Goal: Contribute content: Add original content to the website for others to see

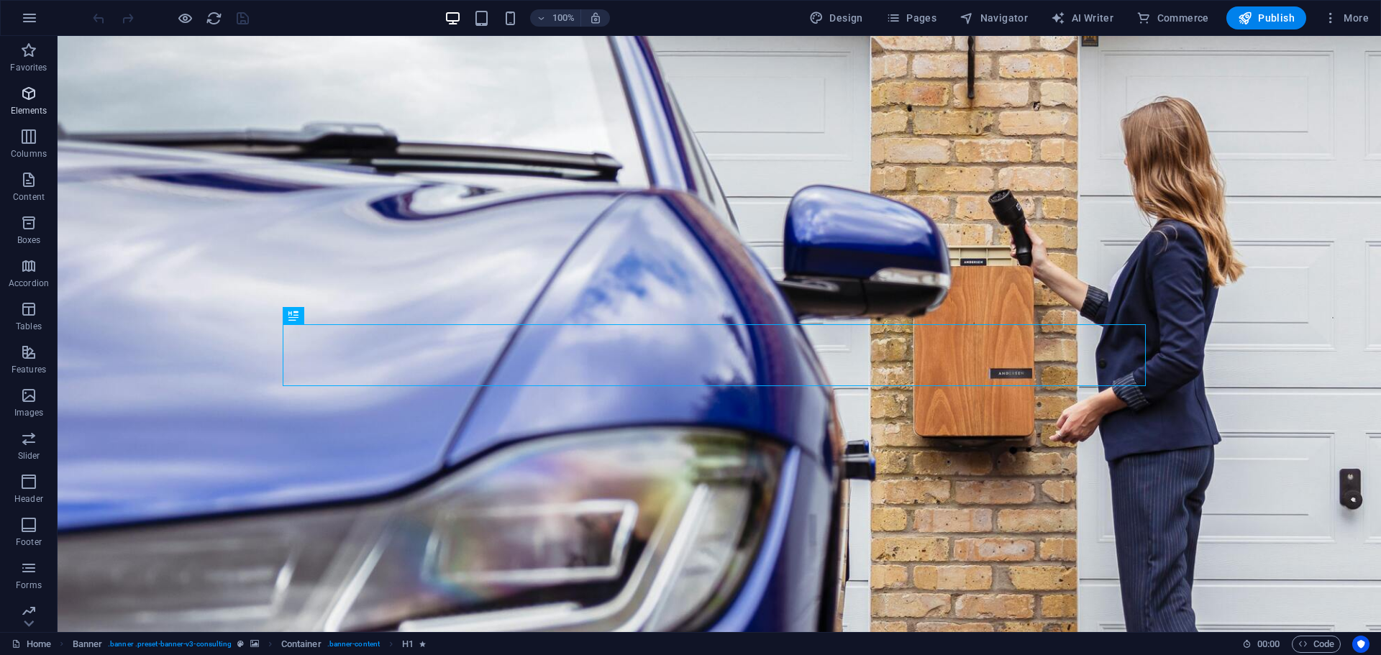
click at [27, 90] on icon "button" at bounding box center [28, 93] width 17 height 17
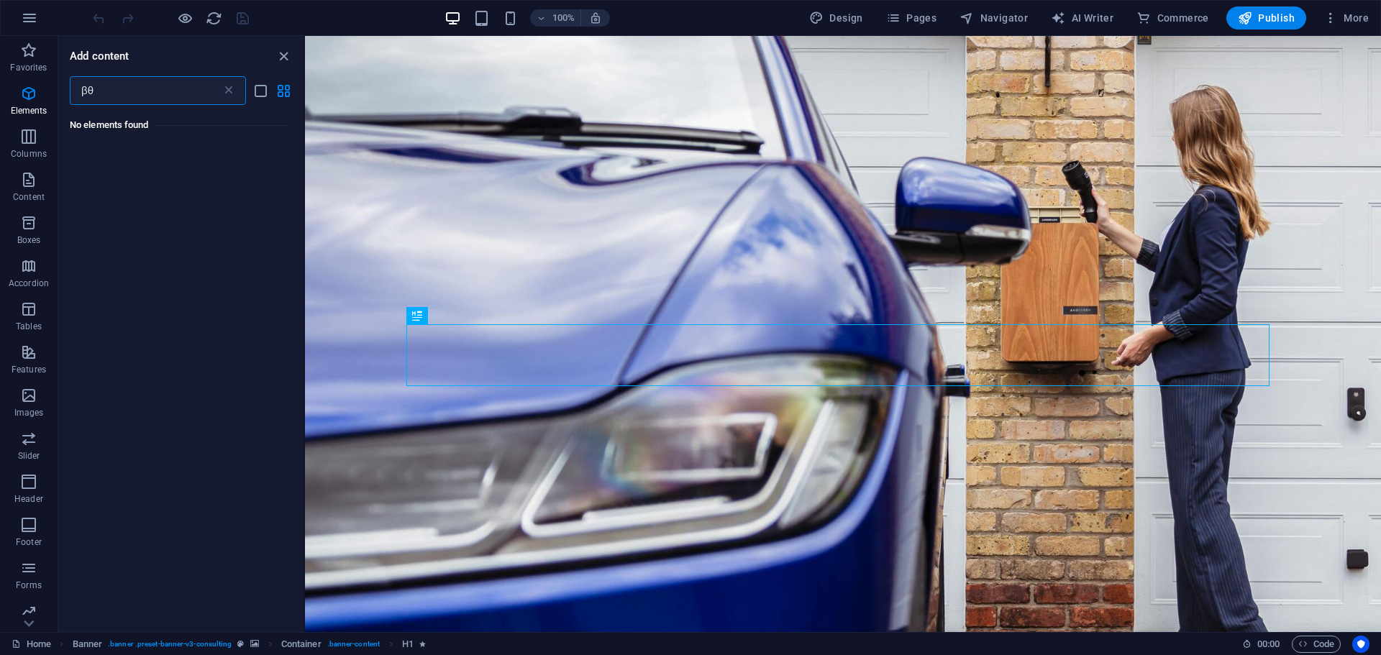
type input "β"
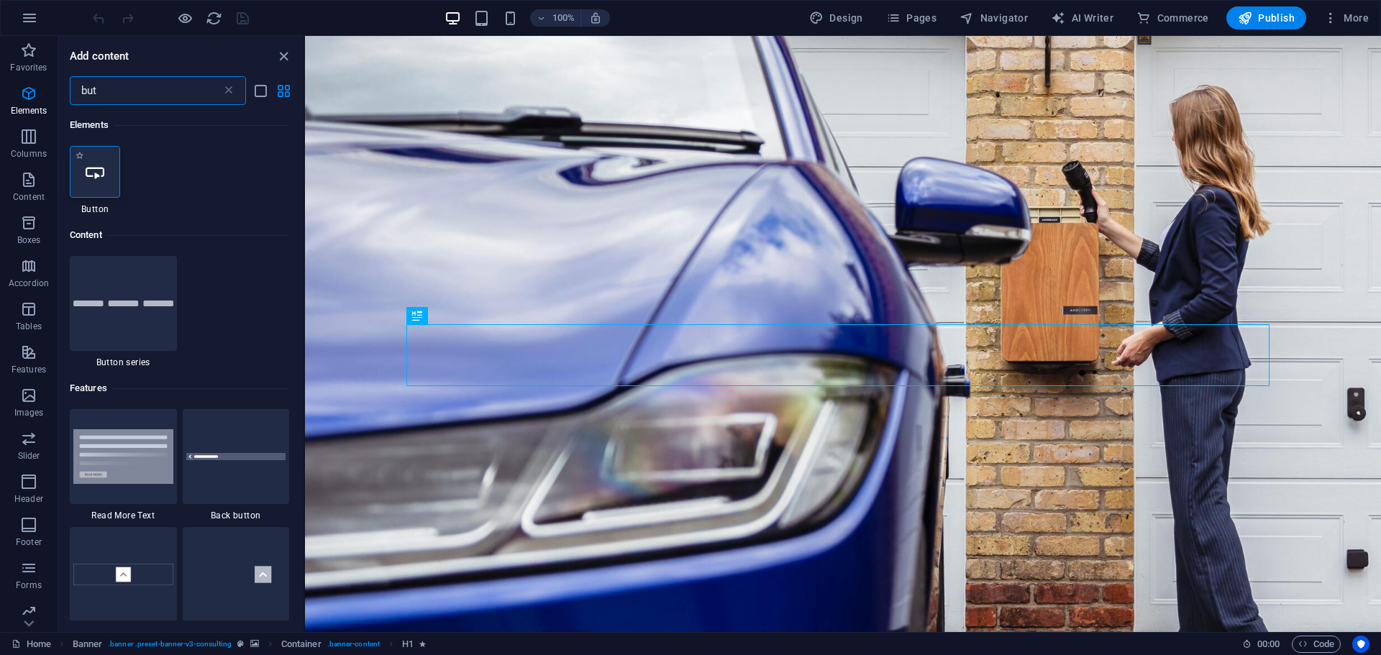
type input "but"
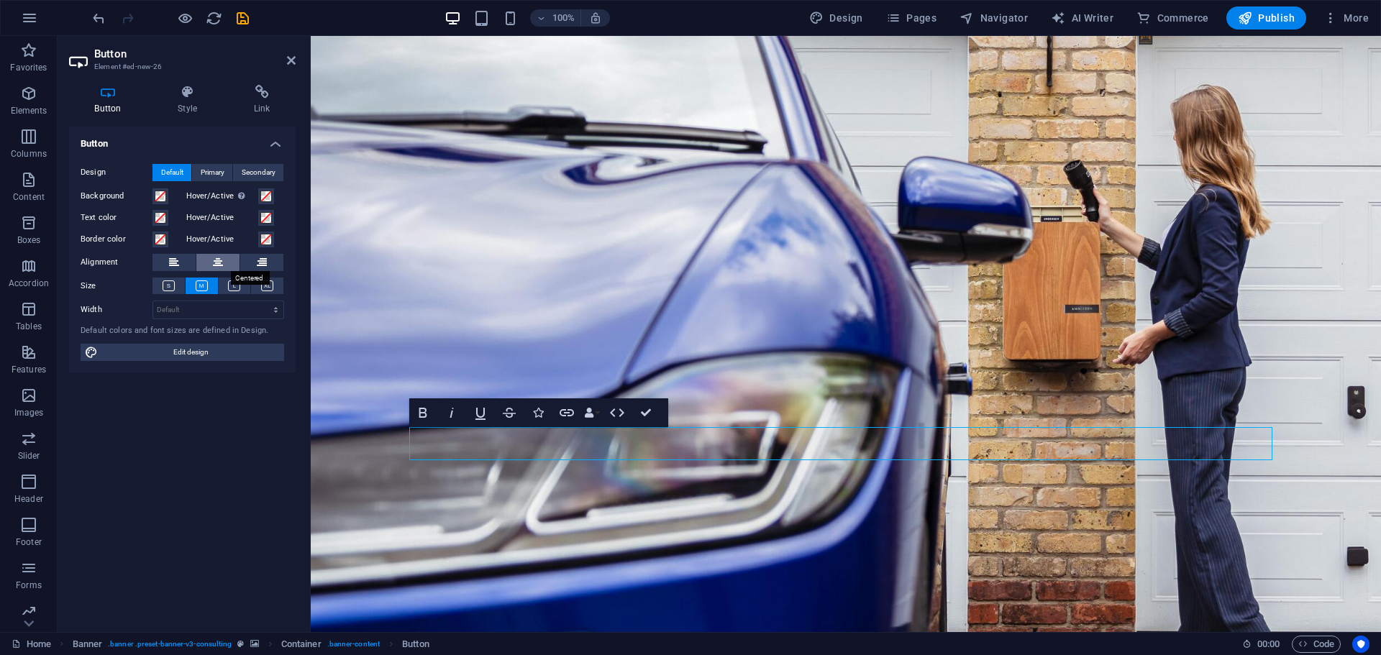
click at [222, 267] on icon at bounding box center [218, 262] width 10 height 17
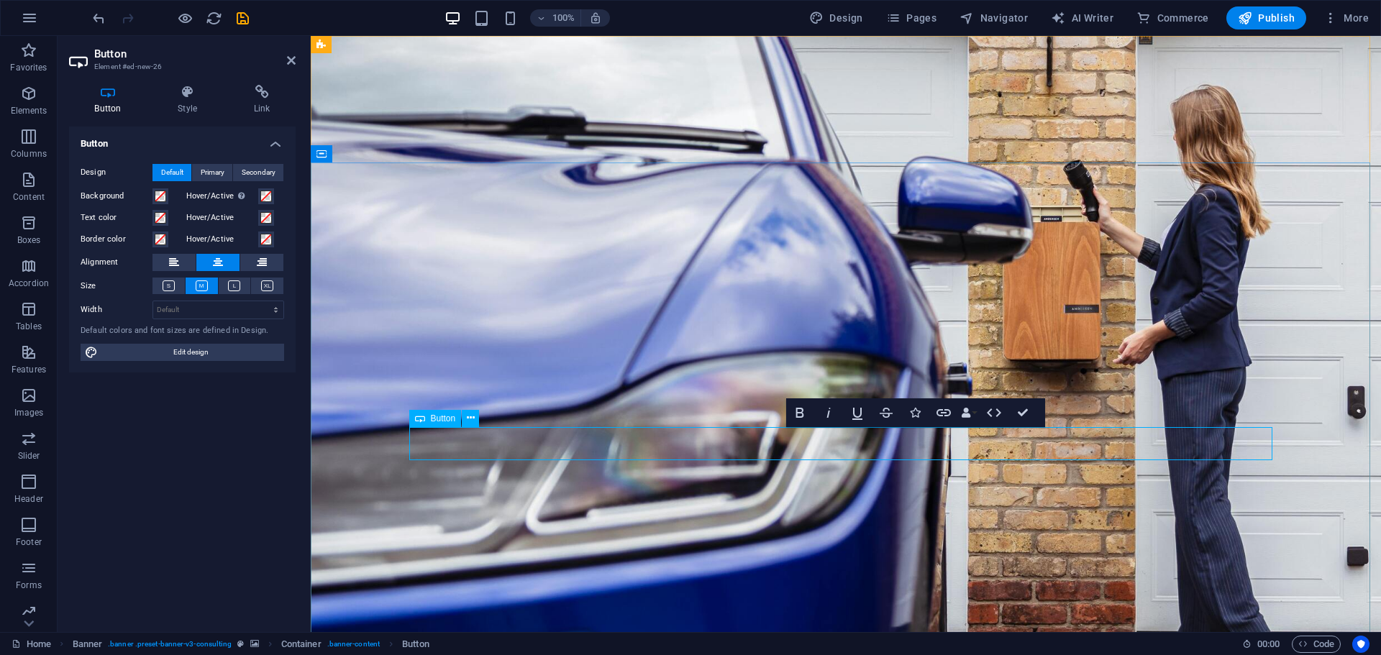
click at [265, 115] on div "Button Style Link Button Design Default Primary Secondary Background Hover/Acti…" at bounding box center [182, 353] width 227 height 536
click at [264, 111] on h4 "Link" at bounding box center [262, 100] width 68 height 30
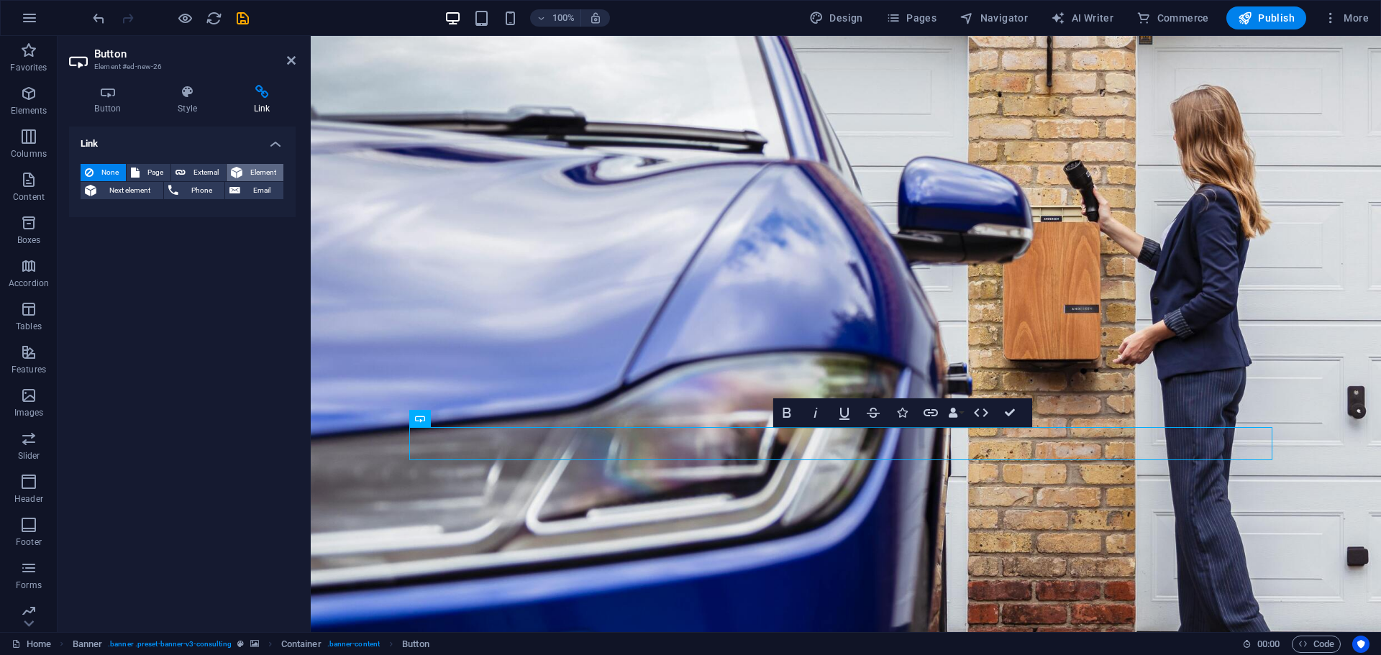
click at [247, 170] on span "Element" at bounding box center [263, 172] width 32 height 17
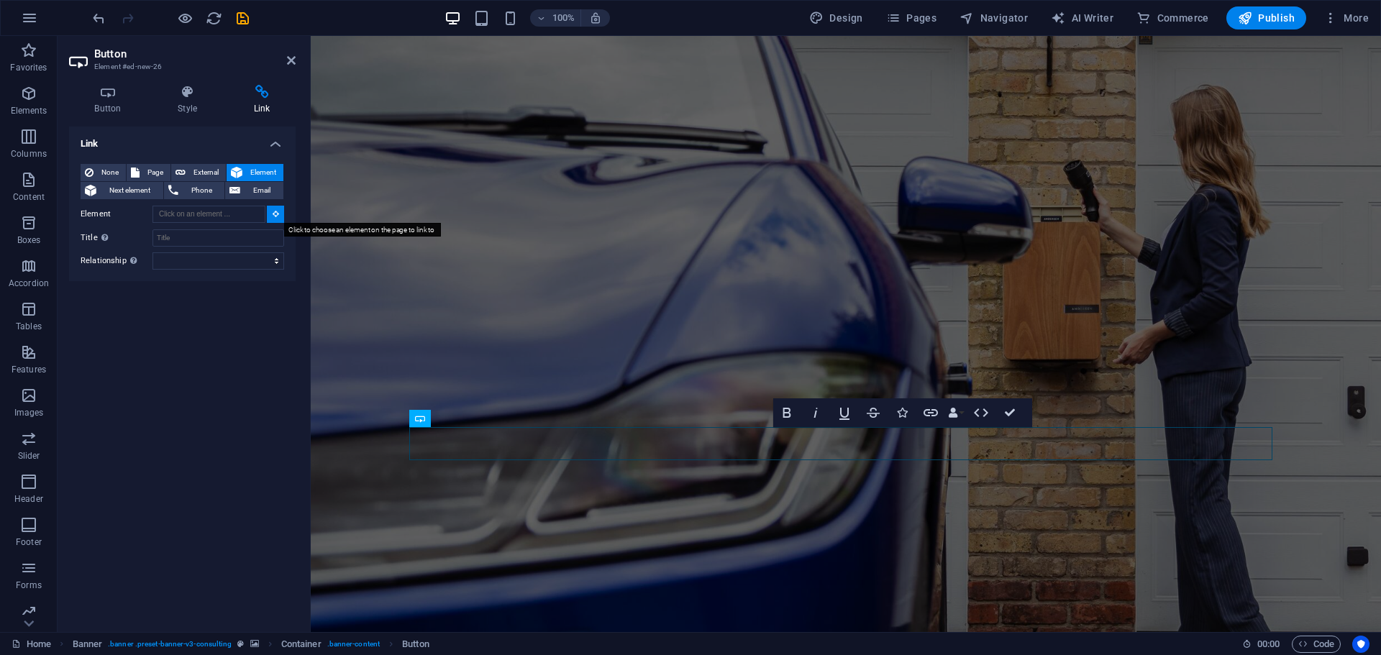
click at [273, 209] on button at bounding box center [275, 214] width 17 height 17
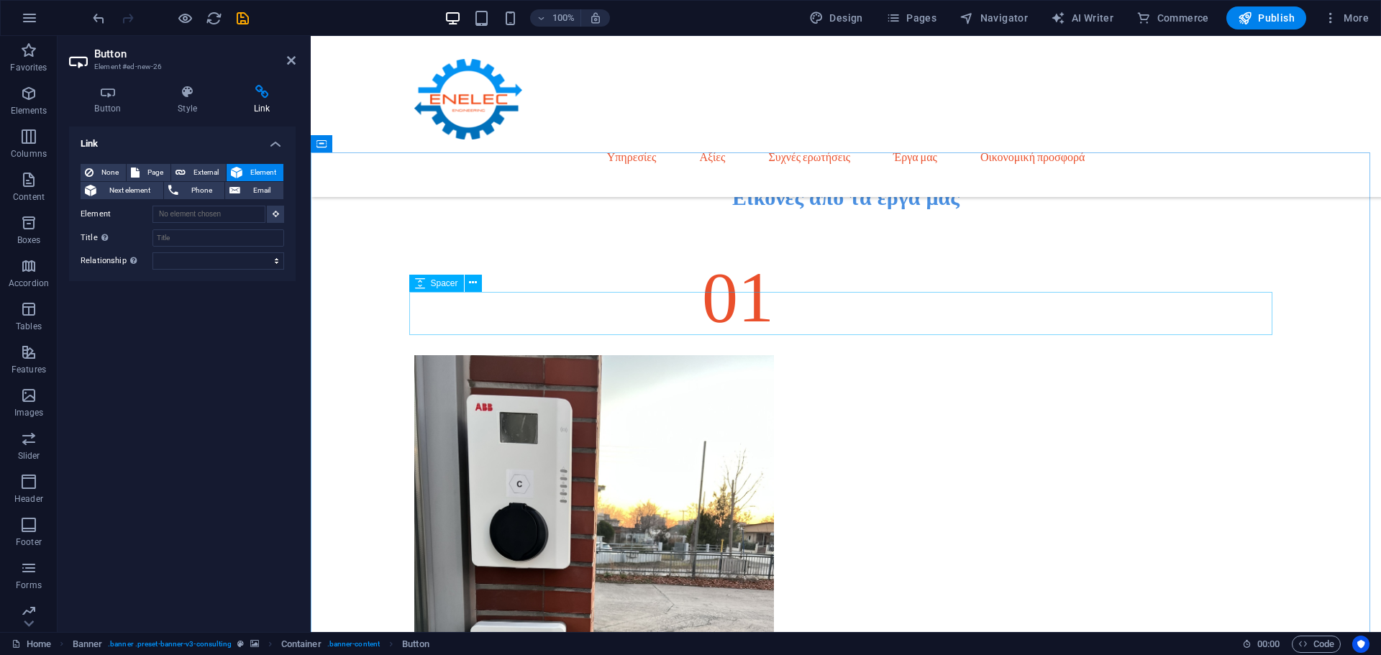
scroll to position [4301, 0]
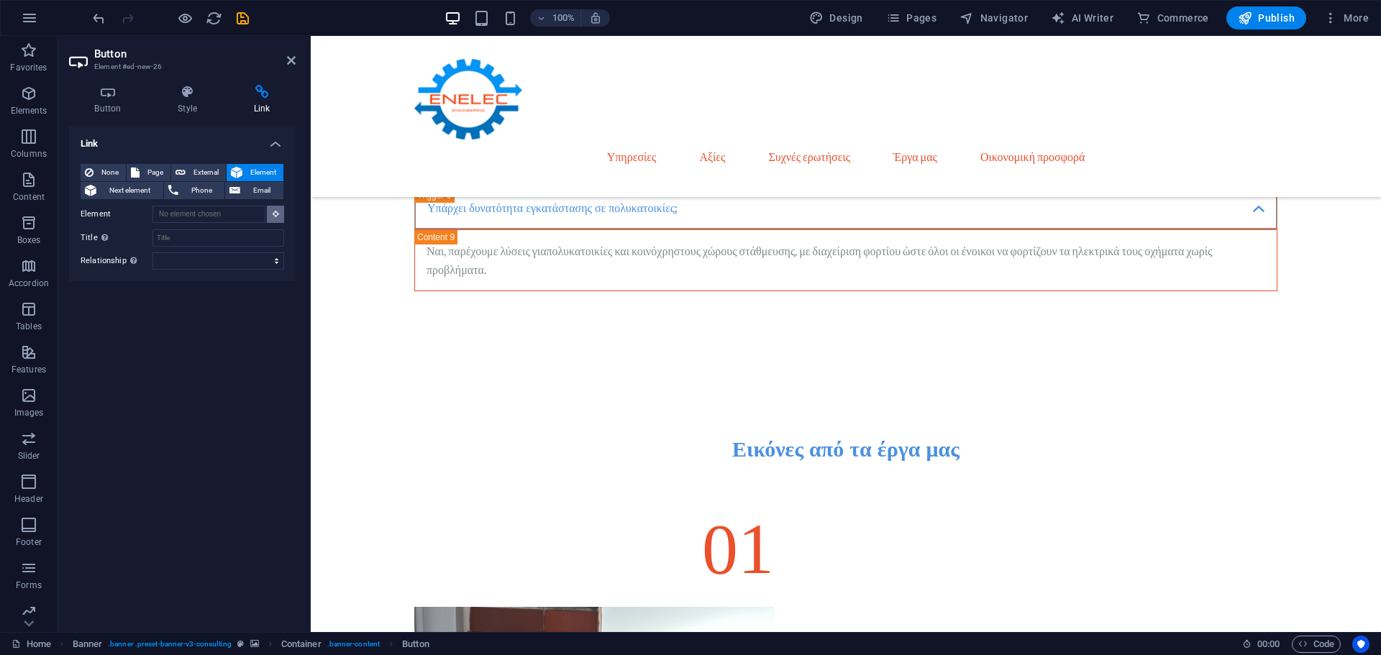
click at [270, 215] on button at bounding box center [275, 214] width 17 height 17
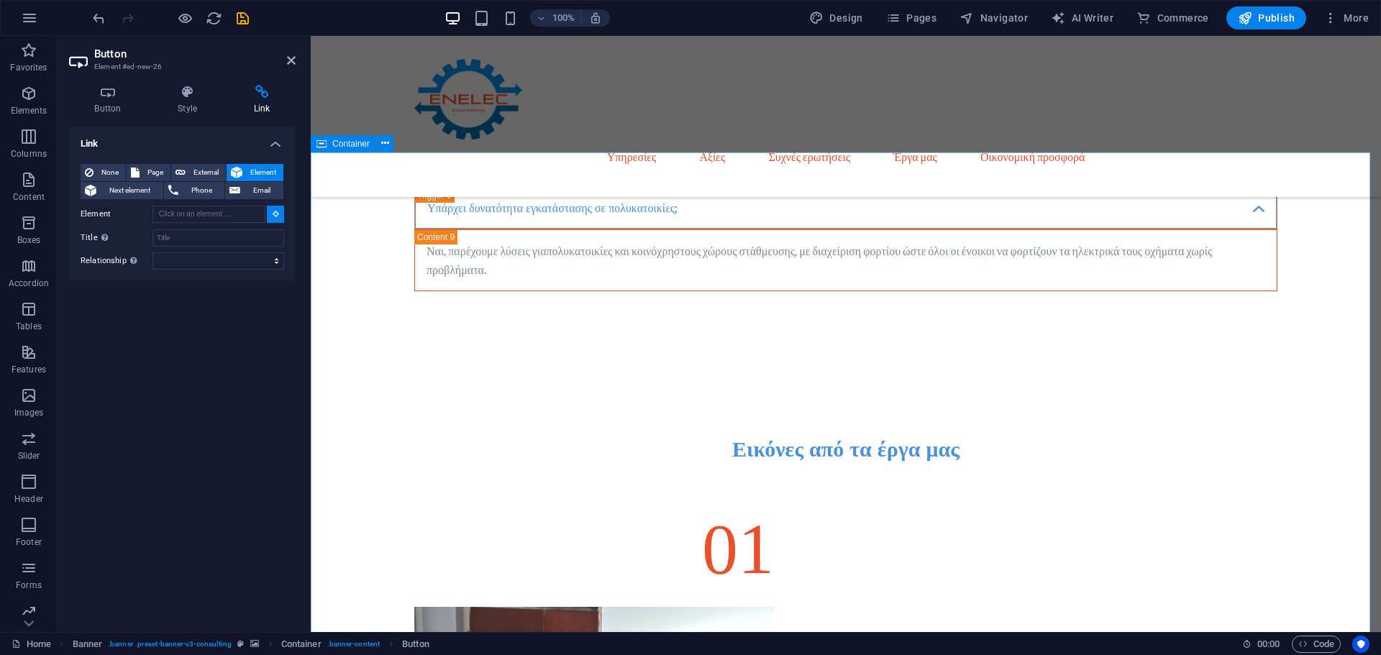
type input "#ed-898930185"
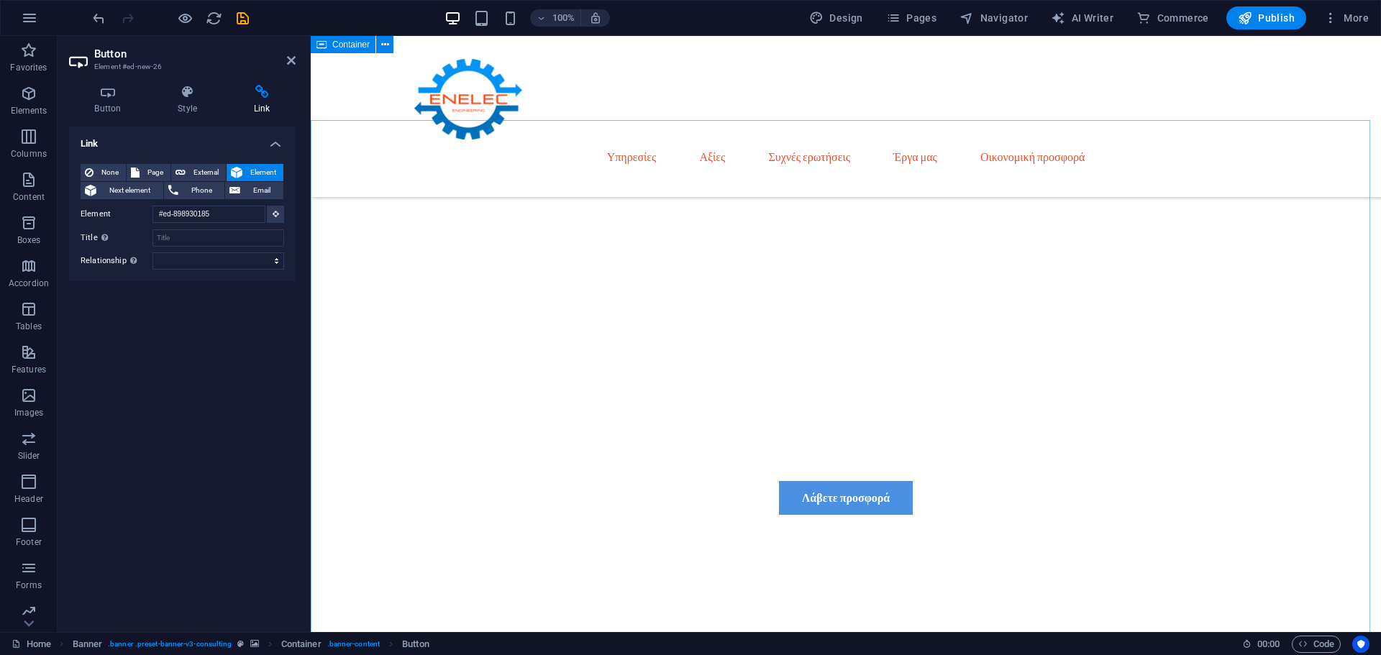
scroll to position [109, 0]
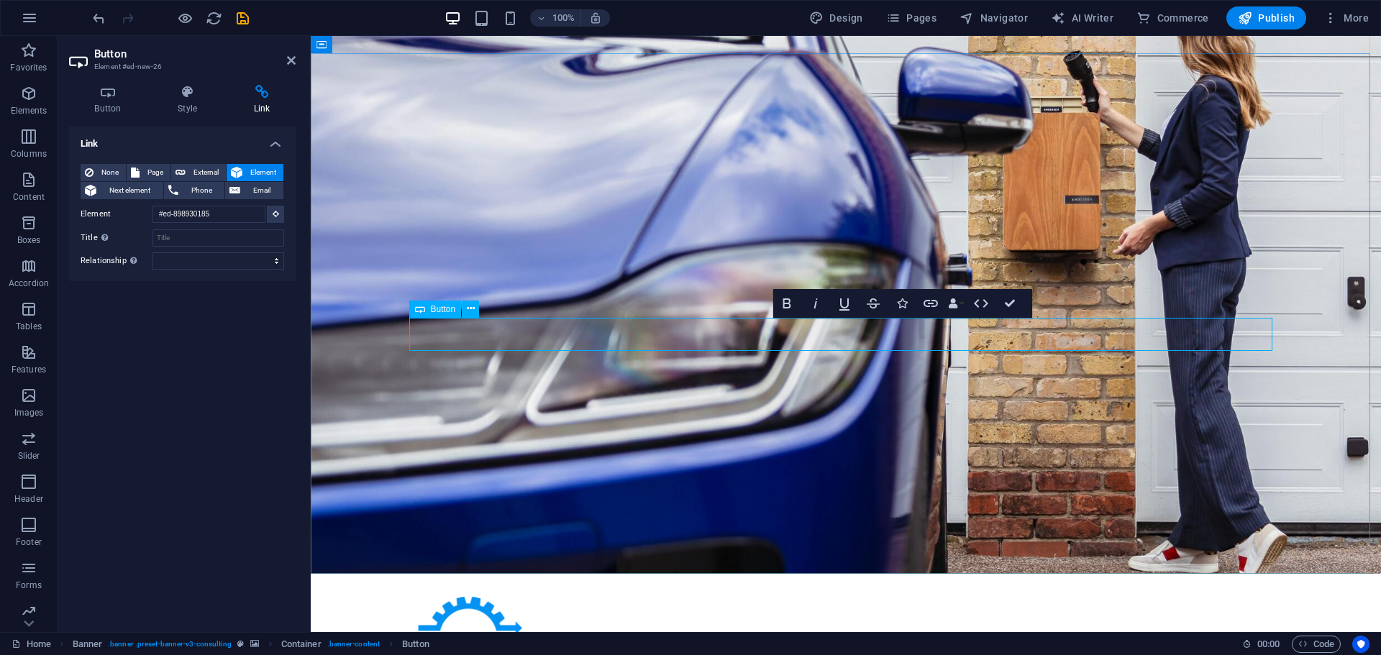
drag, startPoint x: 831, startPoint y: 338, endPoint x: 798, endPoint y: 334, distance: 33.3
click at [217, 315] on div "Link None Page External Element Next element Phone Email Page Home Privacy Elem…" at bounding box center [182, 374] width 227 height 494
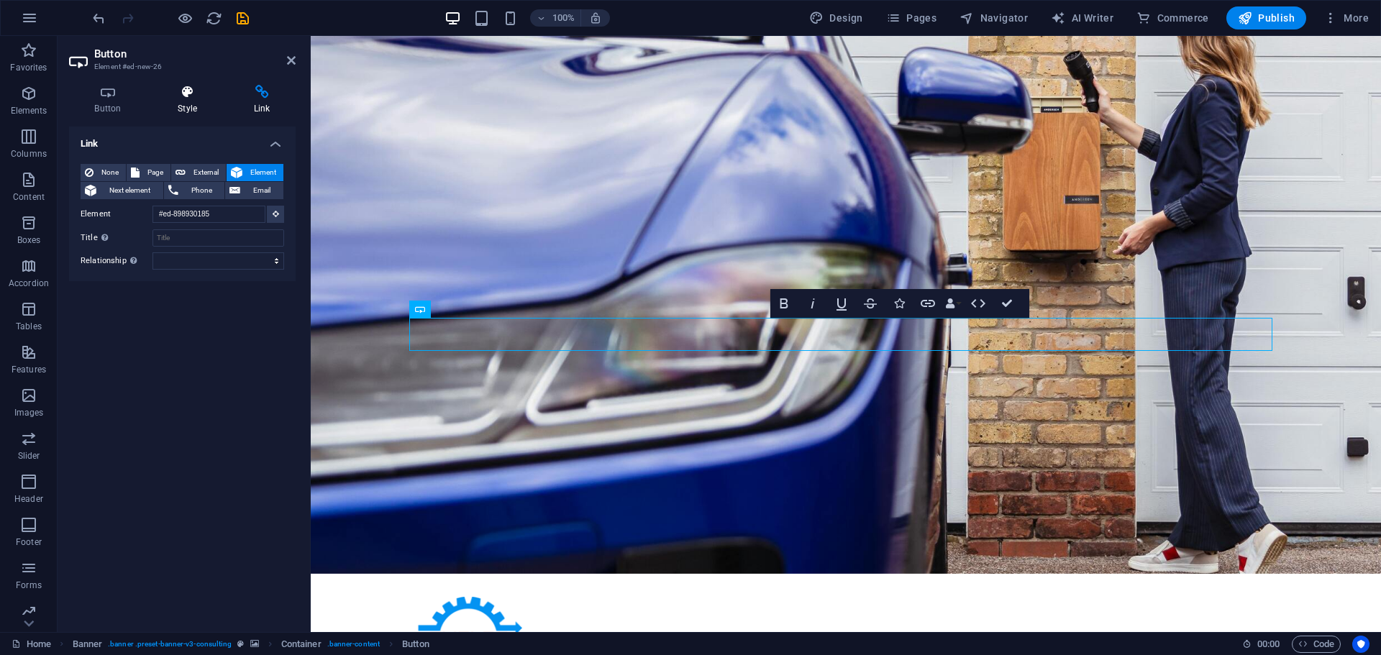
click at [199, 111] on h4 "Style" at bounding box center [190, 100] width 76 height 30
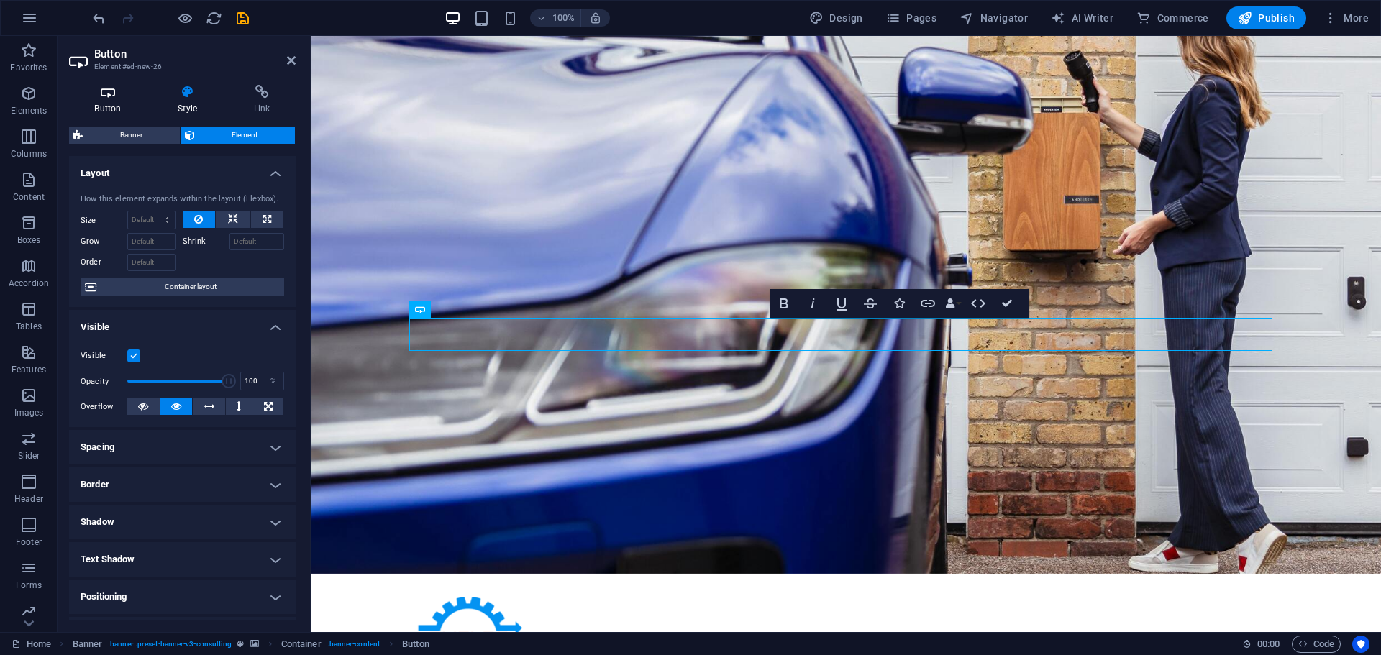
click at [118, 102] on h4 "Button" at bounding box center [110, 100] width 83 height 30
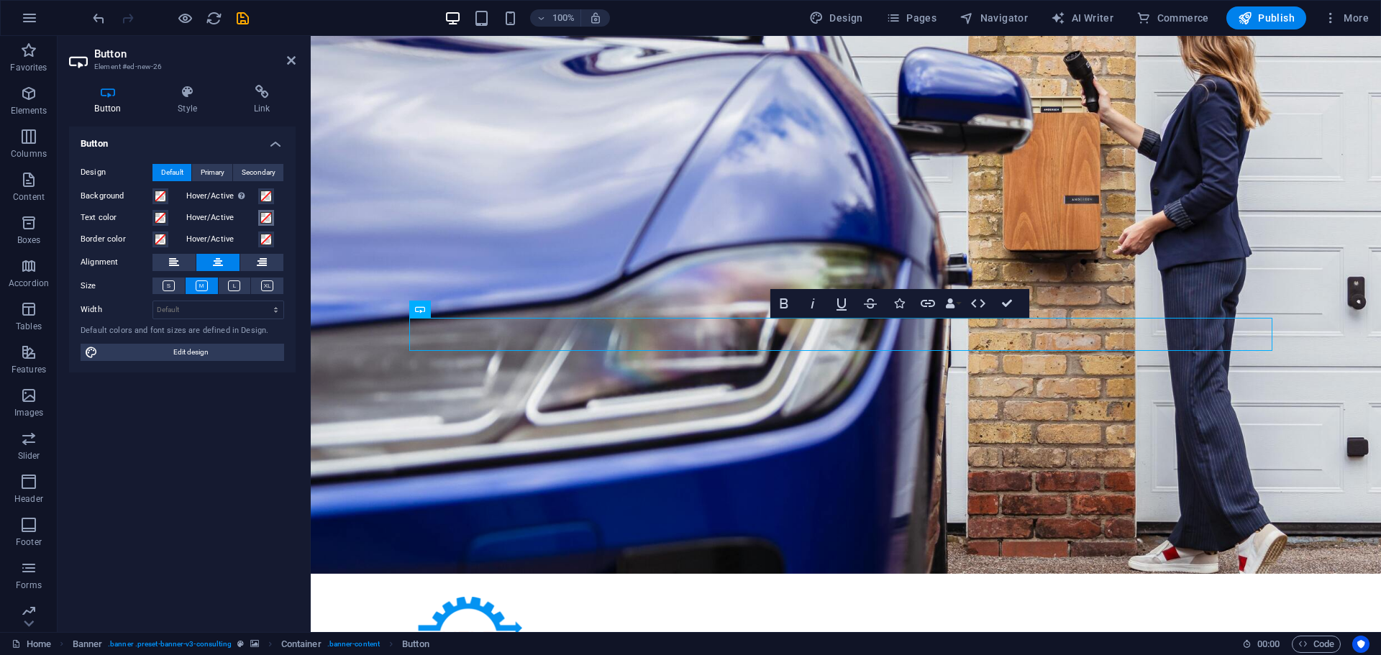
click at [269, 218] on span at bounding box center [266, 218] width 12 height 12
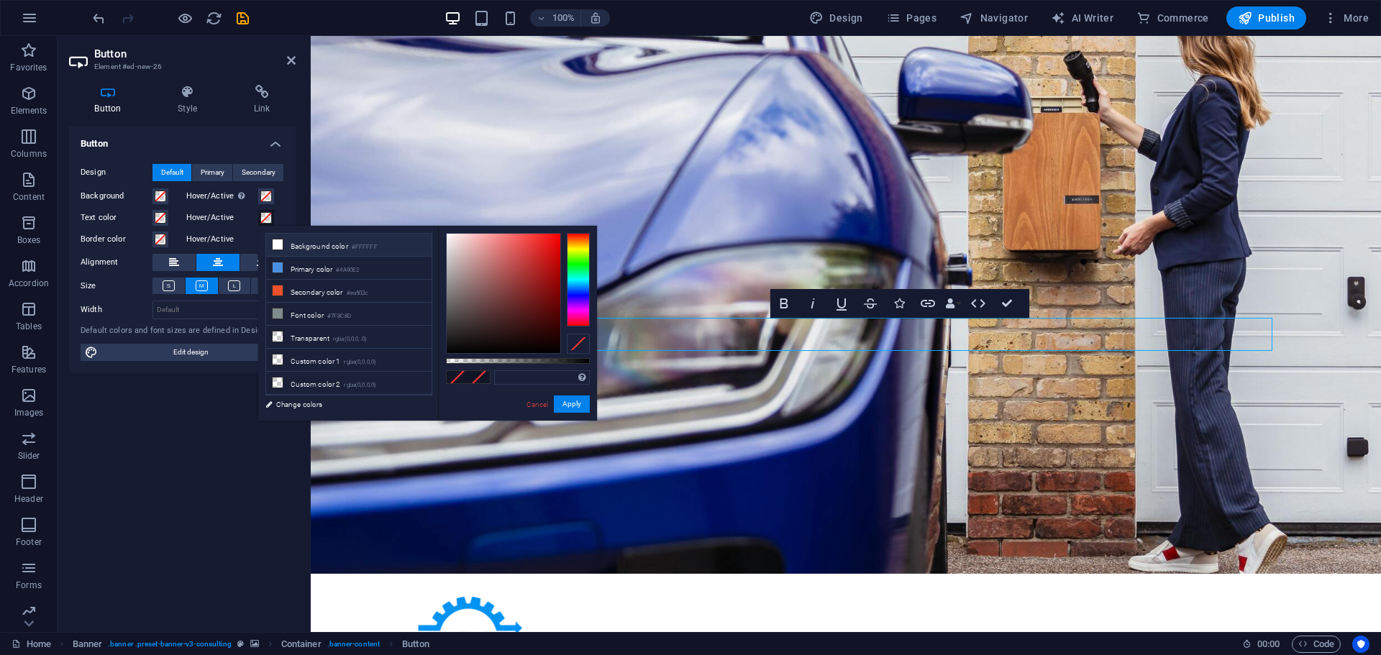
click at [287, 242] on li "Background color #FFFFFF" at bounding box center [348, 245] width 165 height 23
type input "#ffffff"
click at [562, 409] on button "Apply" at bounding box center [572, 404] width 36 height 17
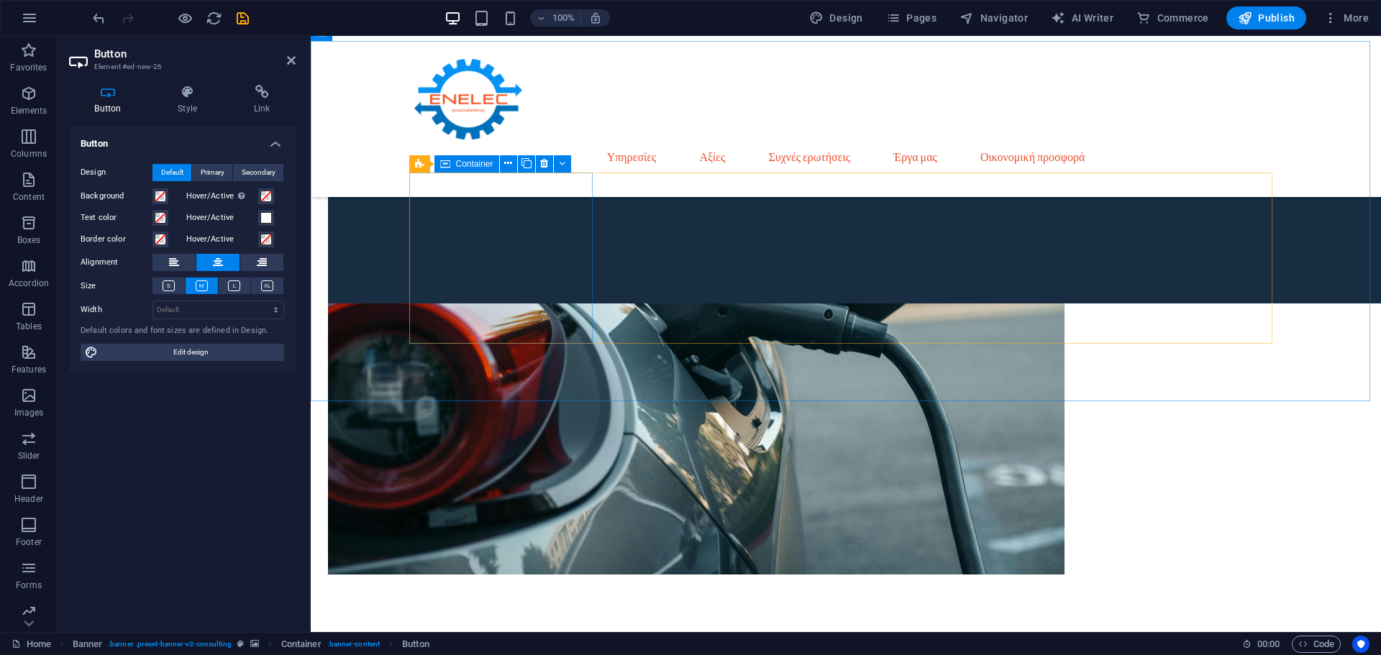
scroll to position [1260, 0]
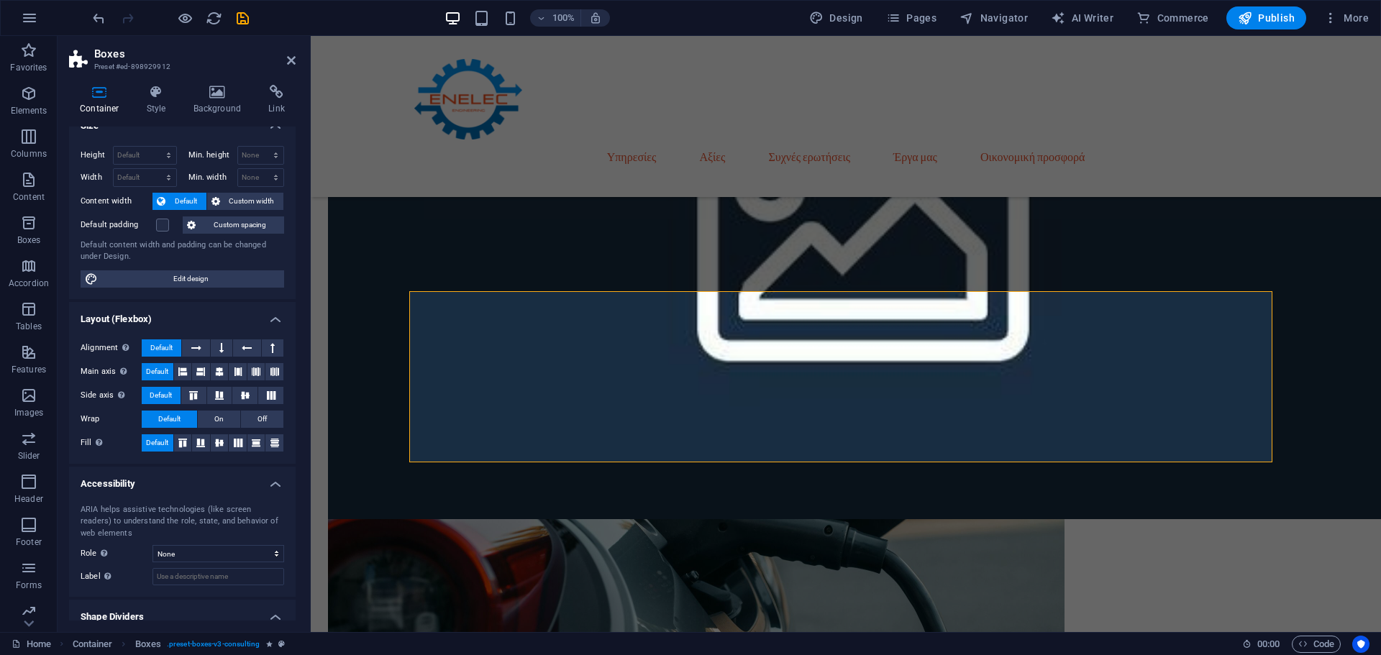
scroll to position [0, 0]
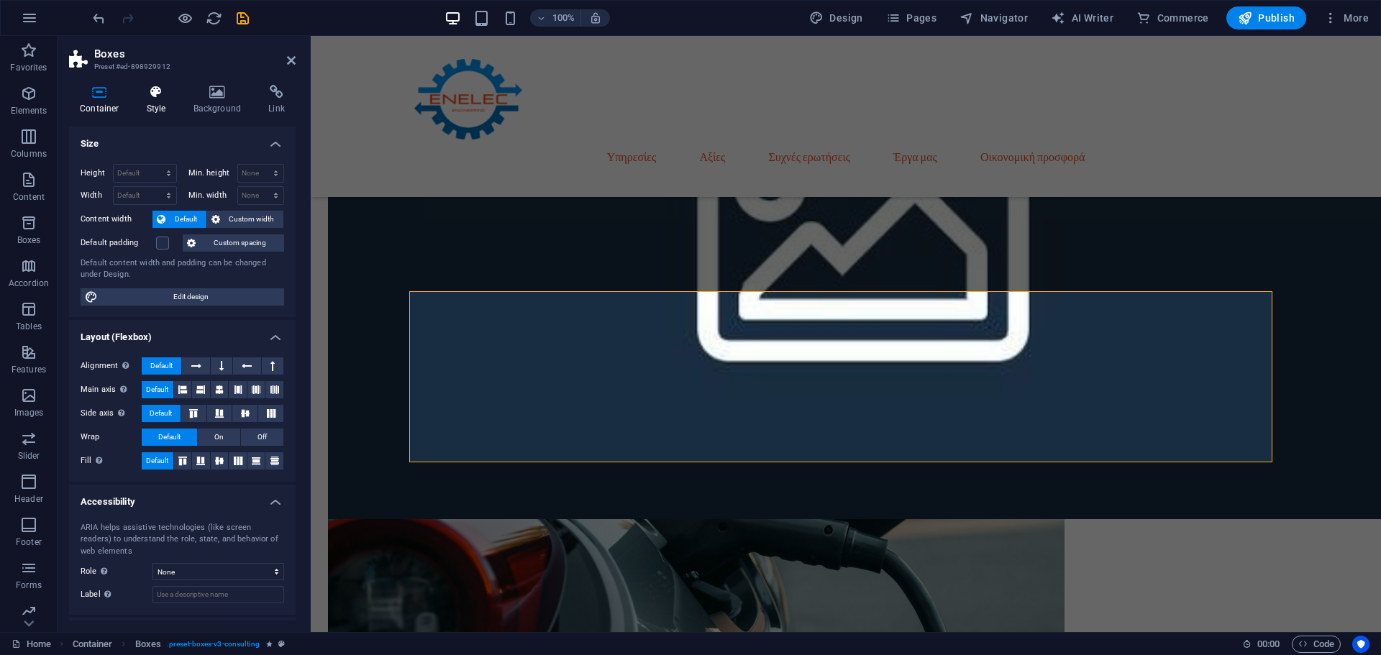
click at [155, 94] on icon at bounding box center [156, 92] width 41 height 14
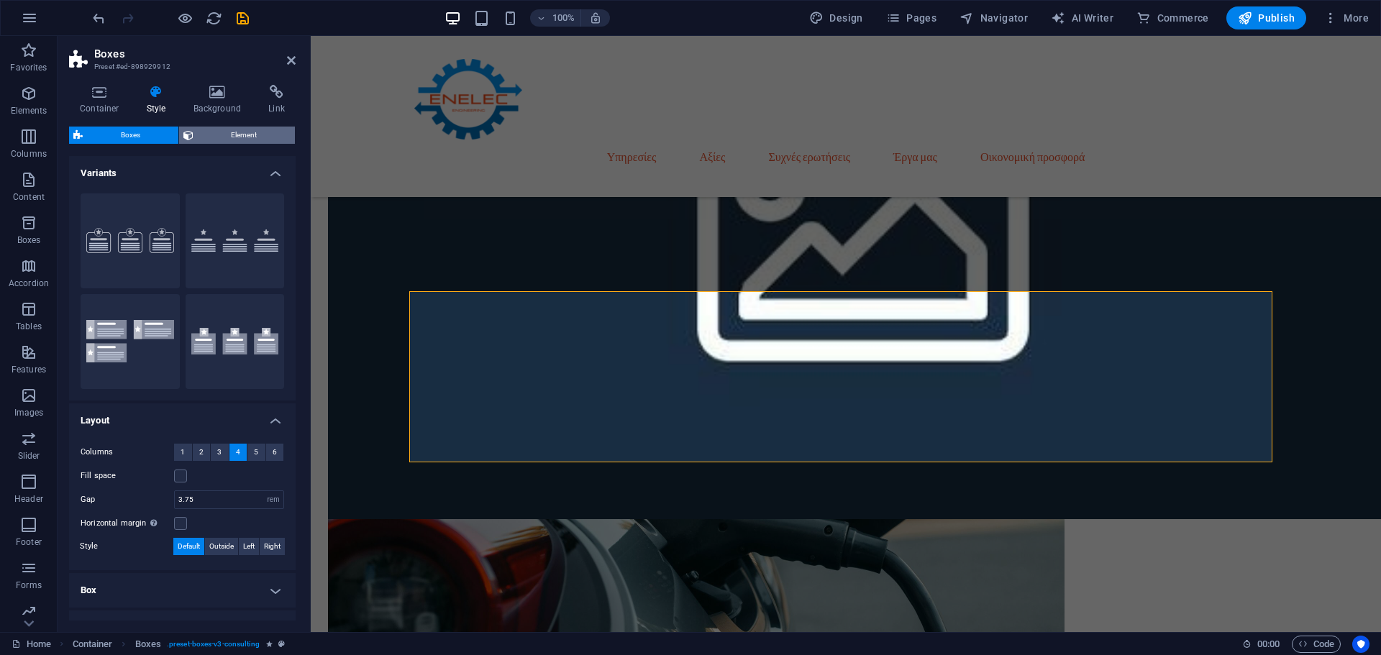
click at [207, 138] on span "Element" at bounding box center [245, 135] width 94 height 17
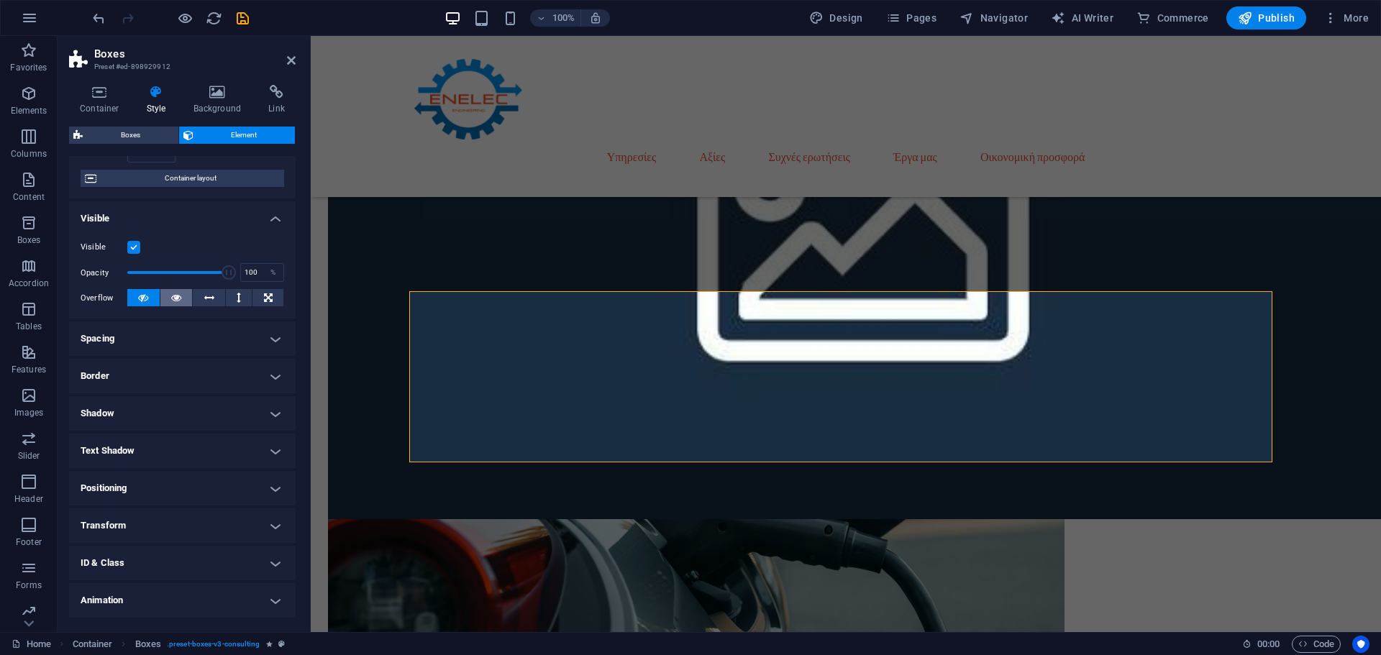
scroll to position [143, 0]
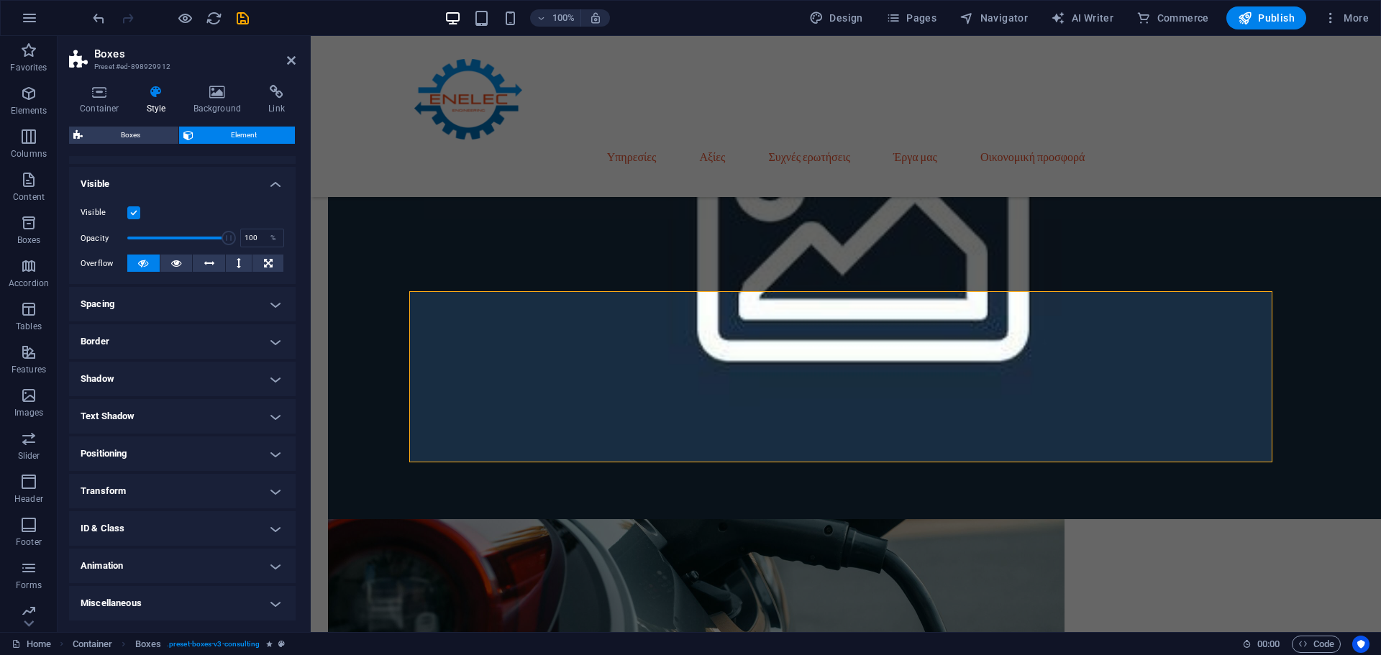
click at [212, 482] on h4 "Transform" at bounding box center [182, 491] width 227 height 35
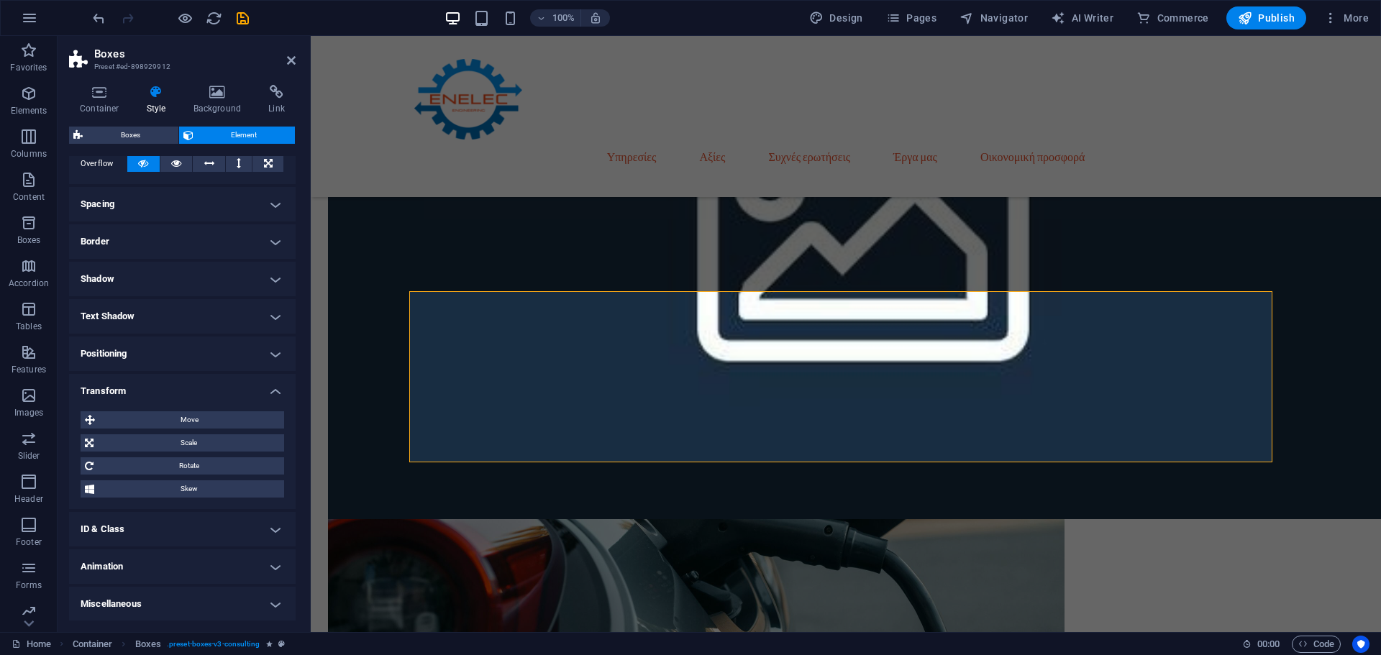
scroll to position [244, 0]
click at [193, 527] on h4 "ID & Class" at bounding box center [182, 528] width 227 height 35
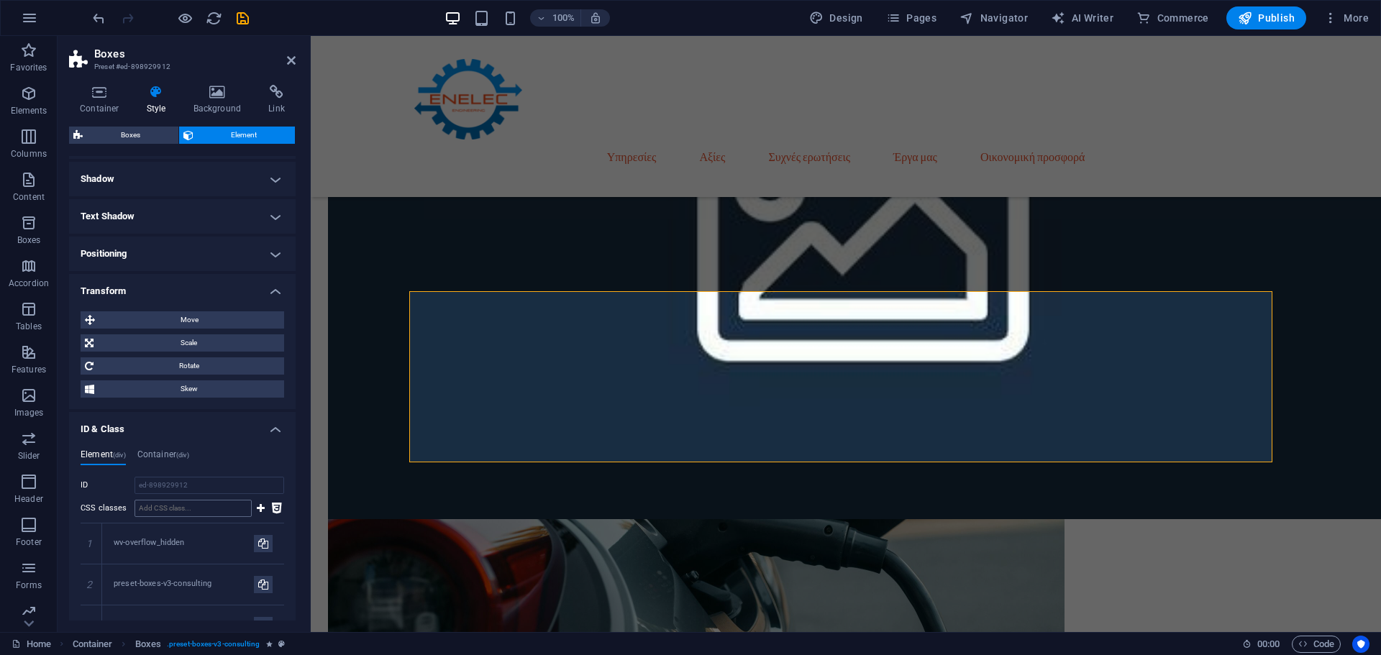
scroll to position [496, 0]
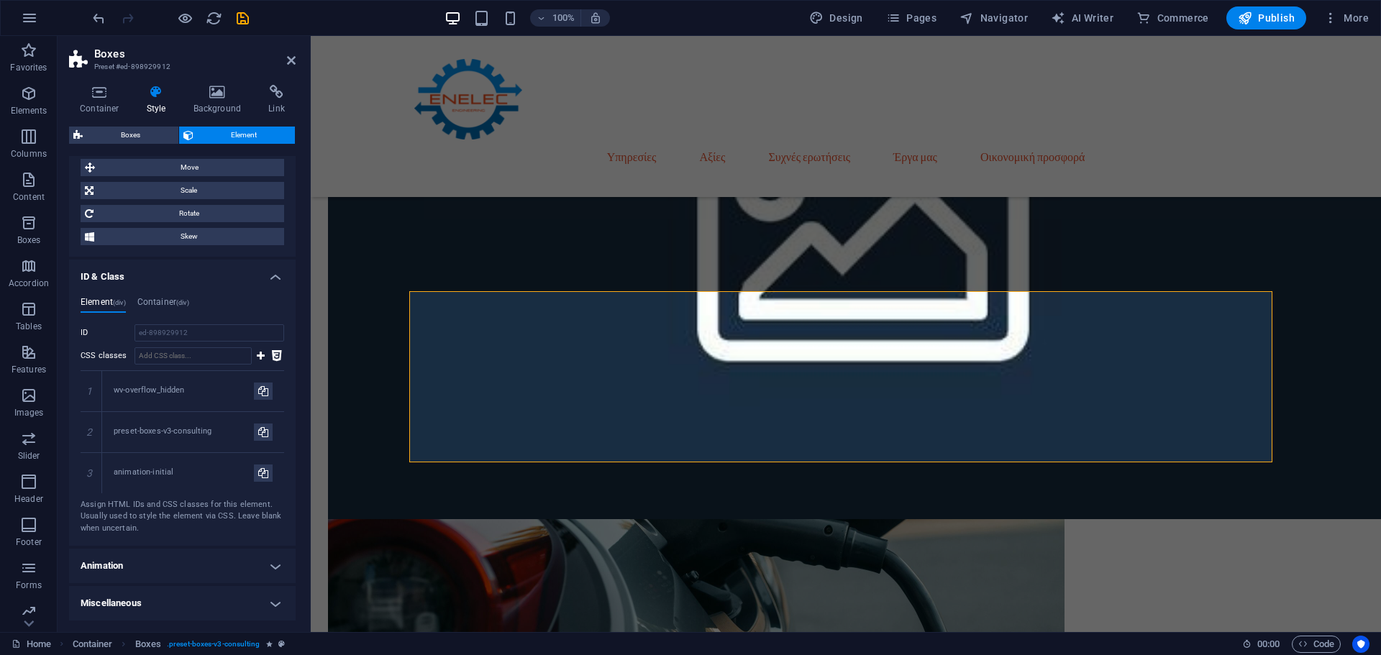
click at [183, 556] on h4 "Animation" at bounding box center [182, 566] width 227 height 35
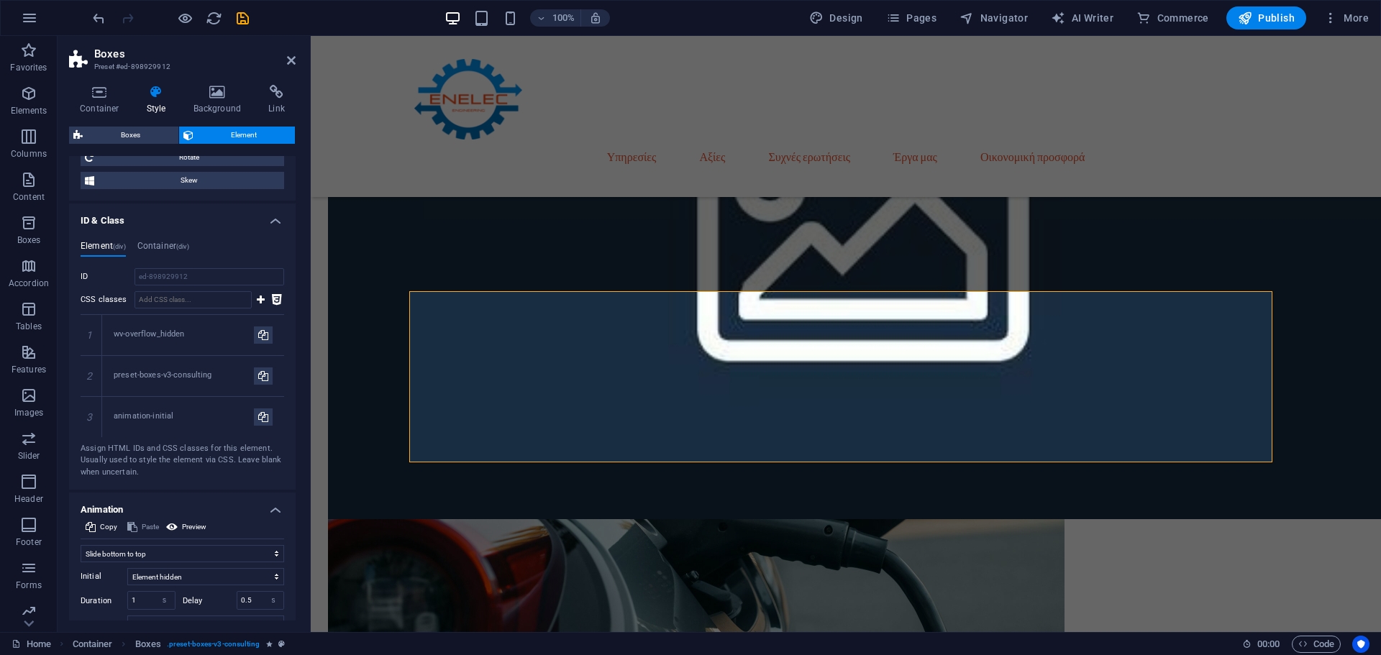
scroll to position [644, 0]
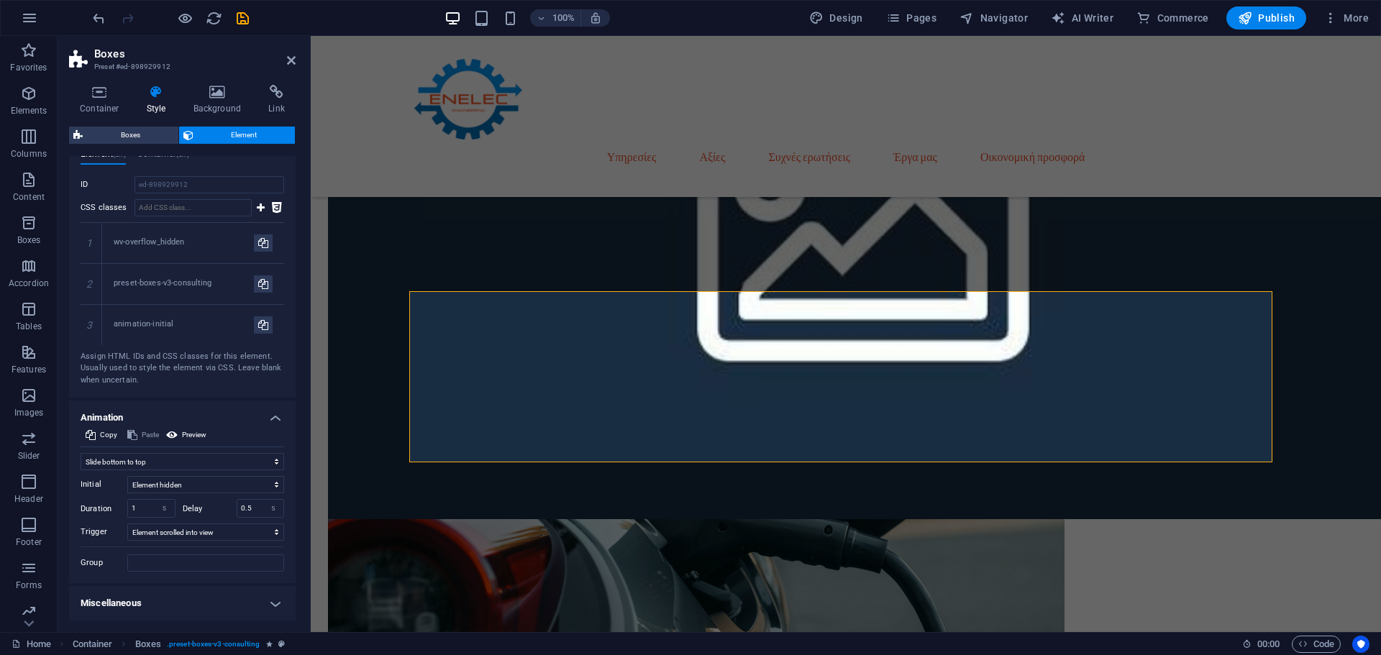
click at [147, 593] on h4 "Miscellaneous" at bounding box center [182, 603] width 227 height 35
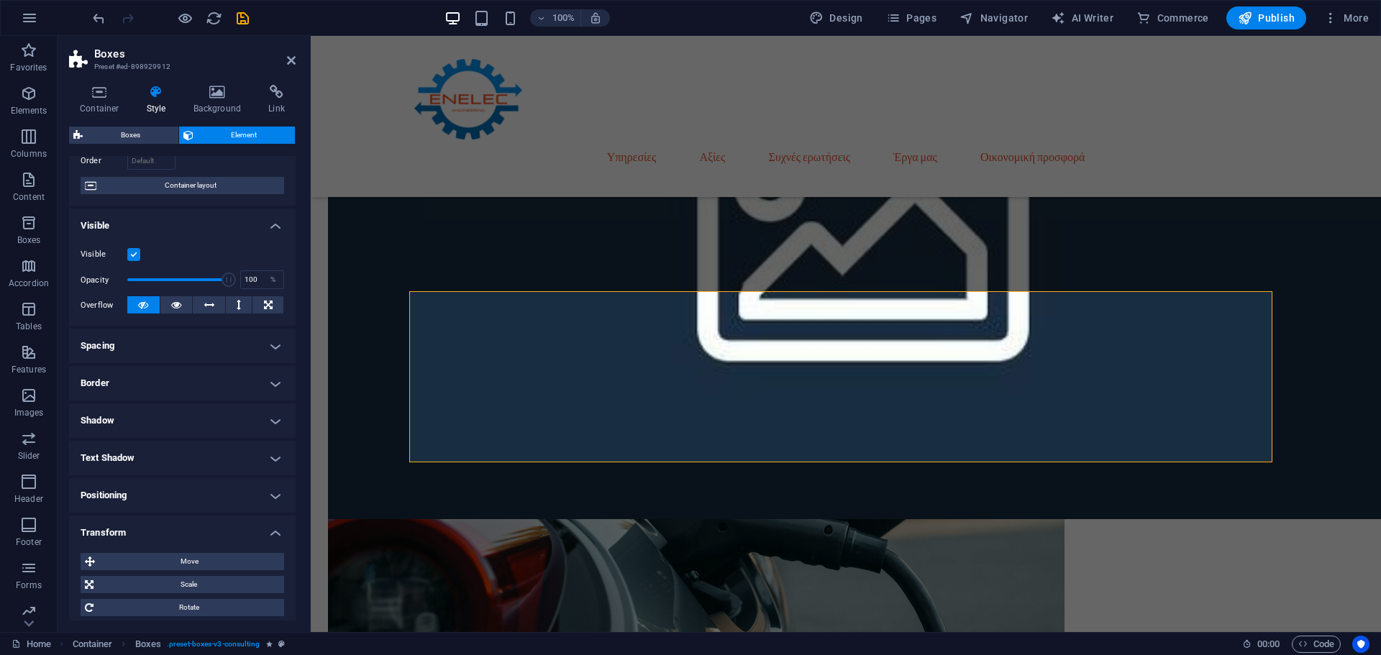
scroll to position [0, 0]
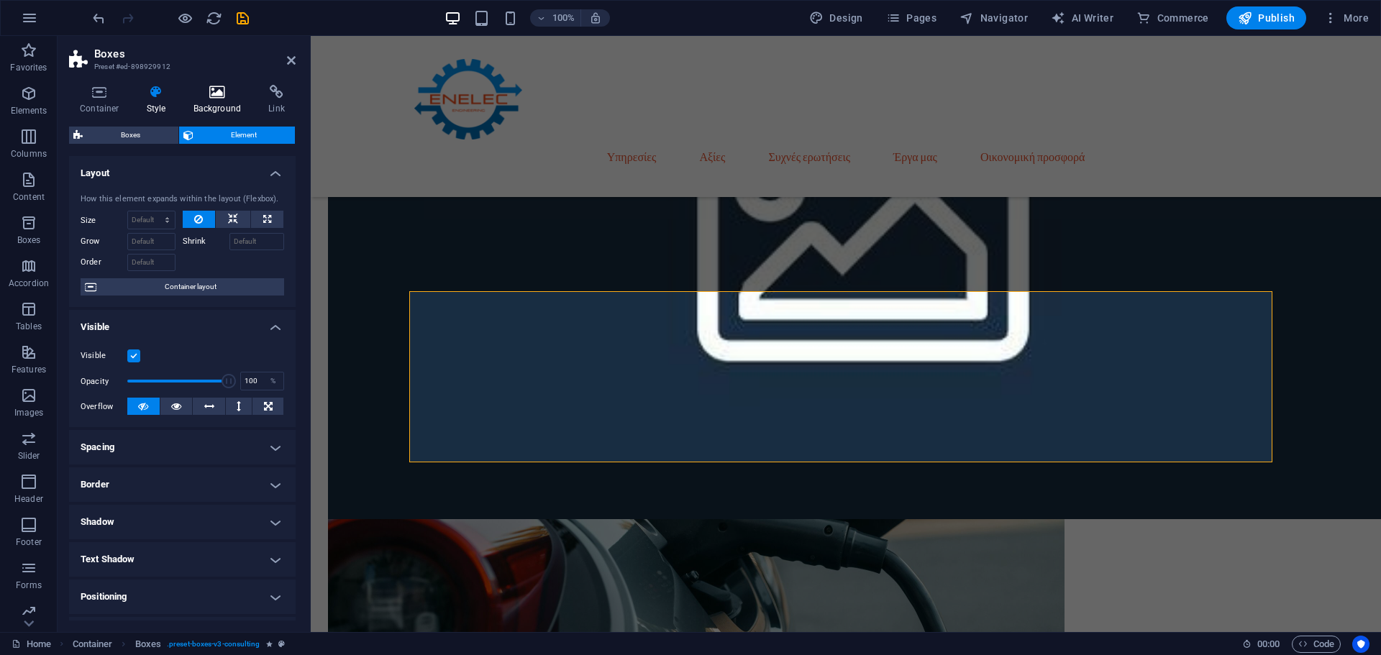
click at [239, 101] on h4 "Background" at bounding box center [221, 100] width 76 height 30
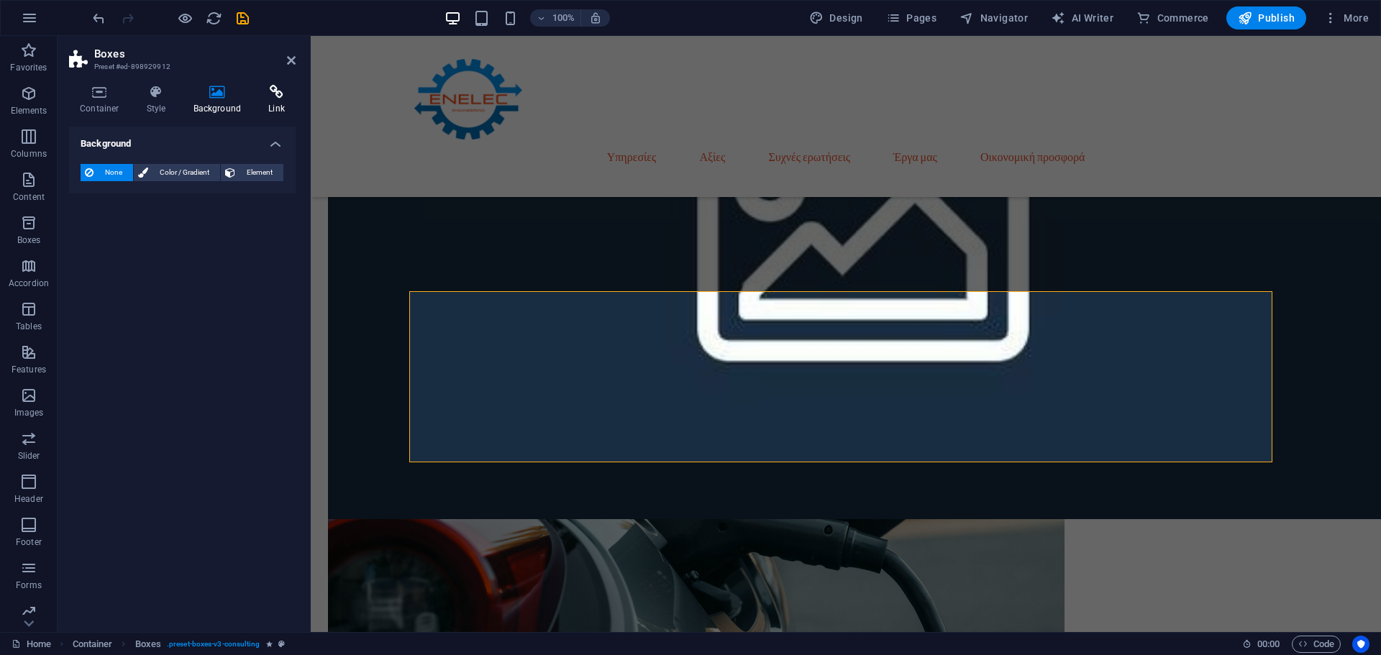
click at [260, 101] on h4 "Link" at bounding box center [277, 100] width 38 height 30
